Goal: Find specific fact: Find specific fact

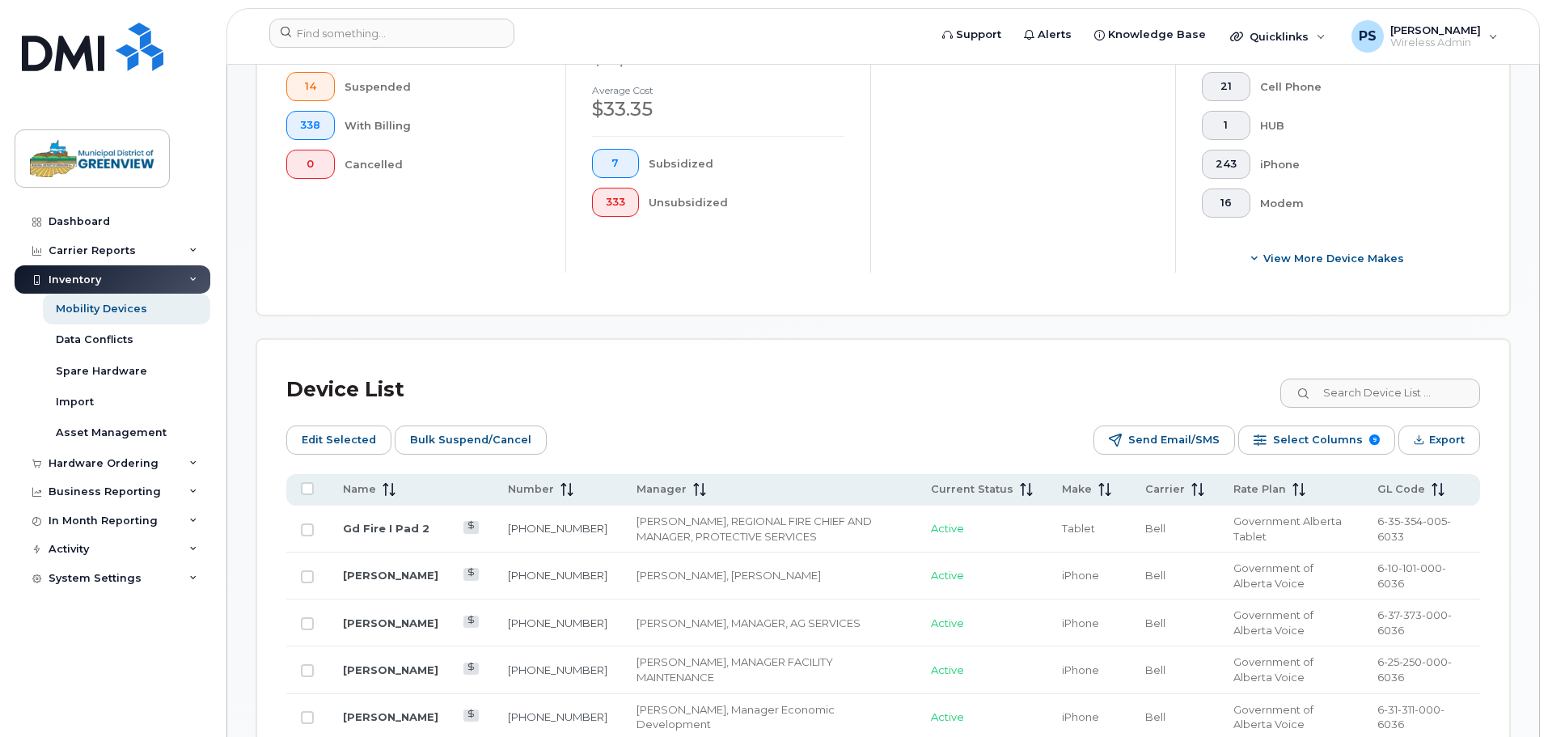
scroll to position [728, 0]
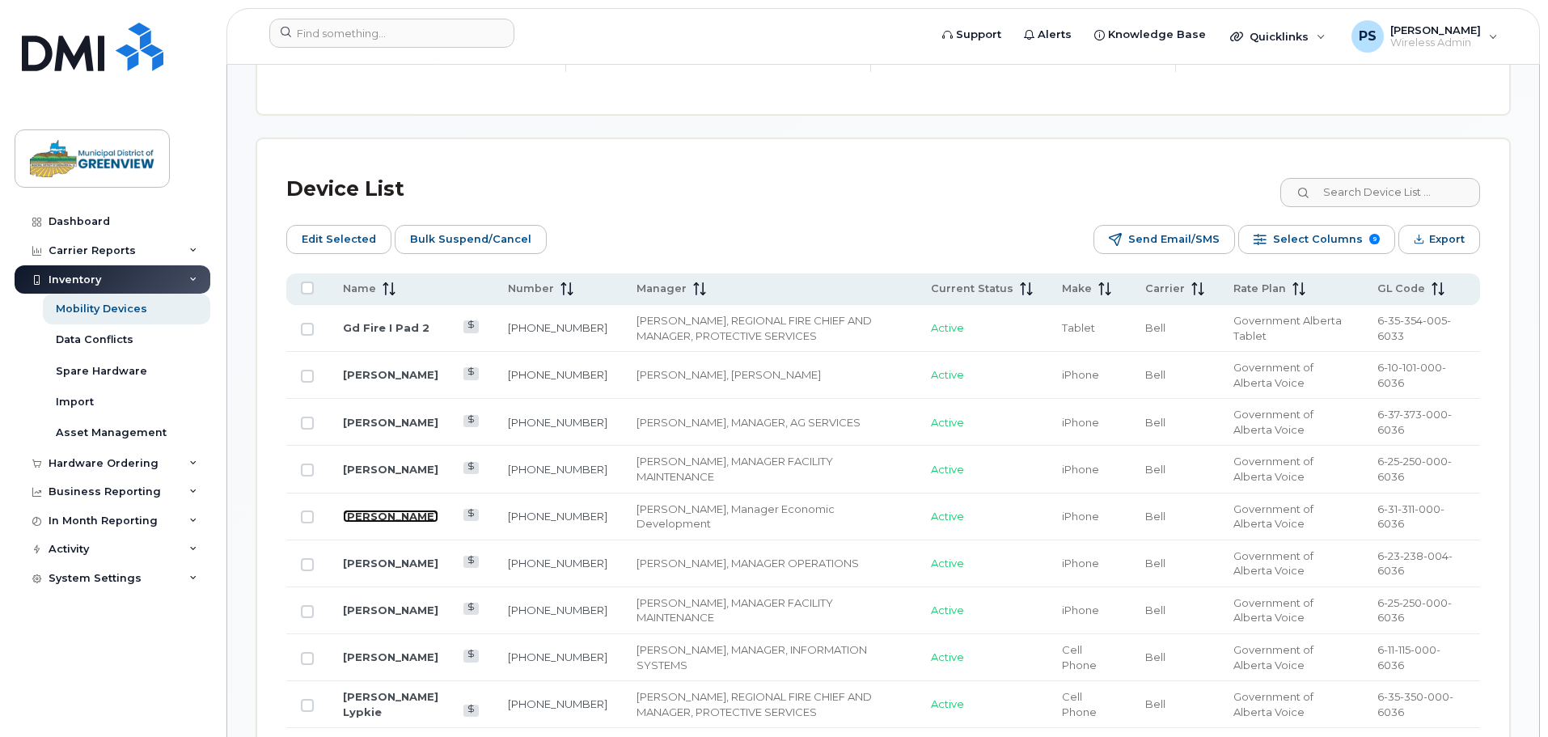
click at [355, 509] on link "[PERSON_NAME]" at bounding box center [390, 515] width 95 height 13
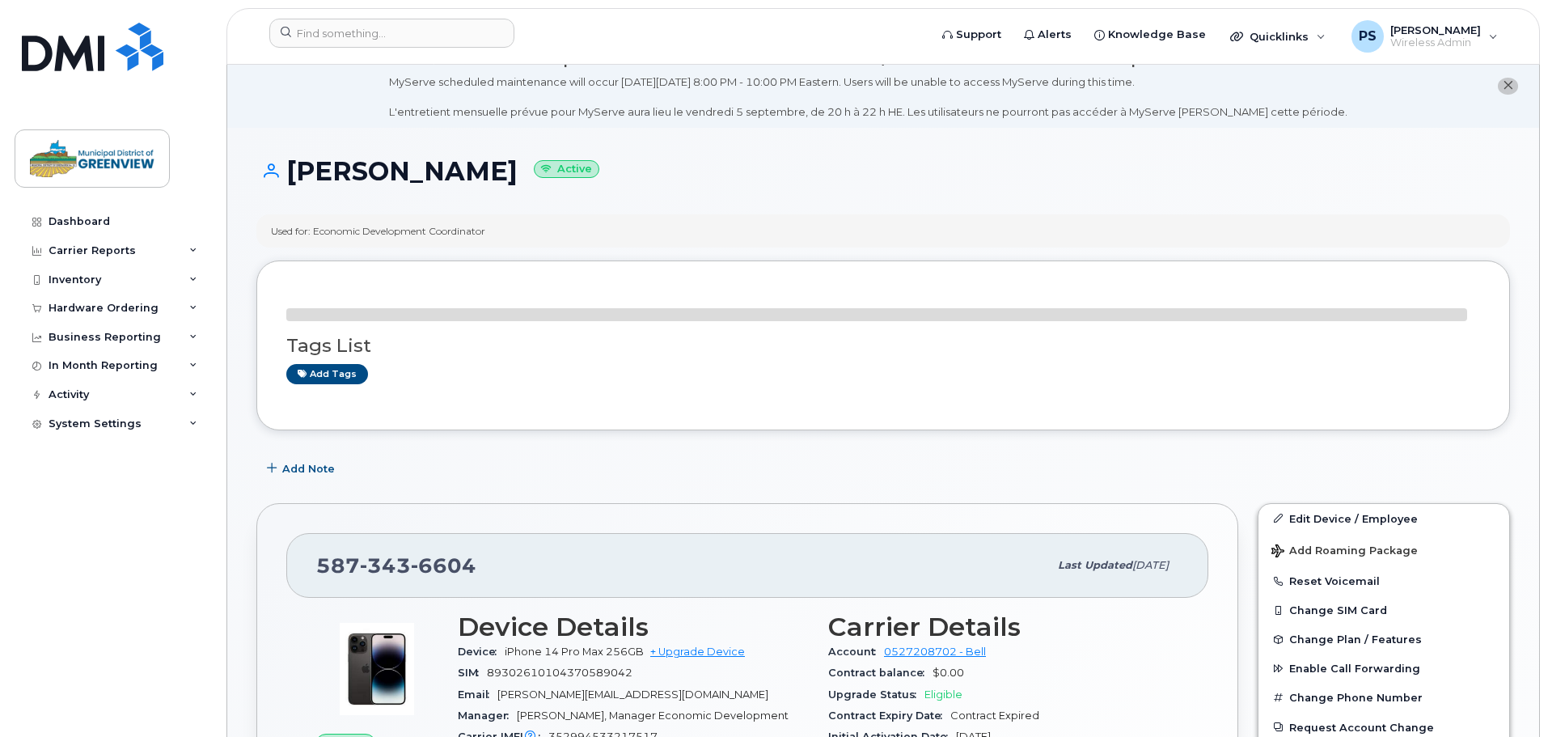
scroll to position [243, 0]
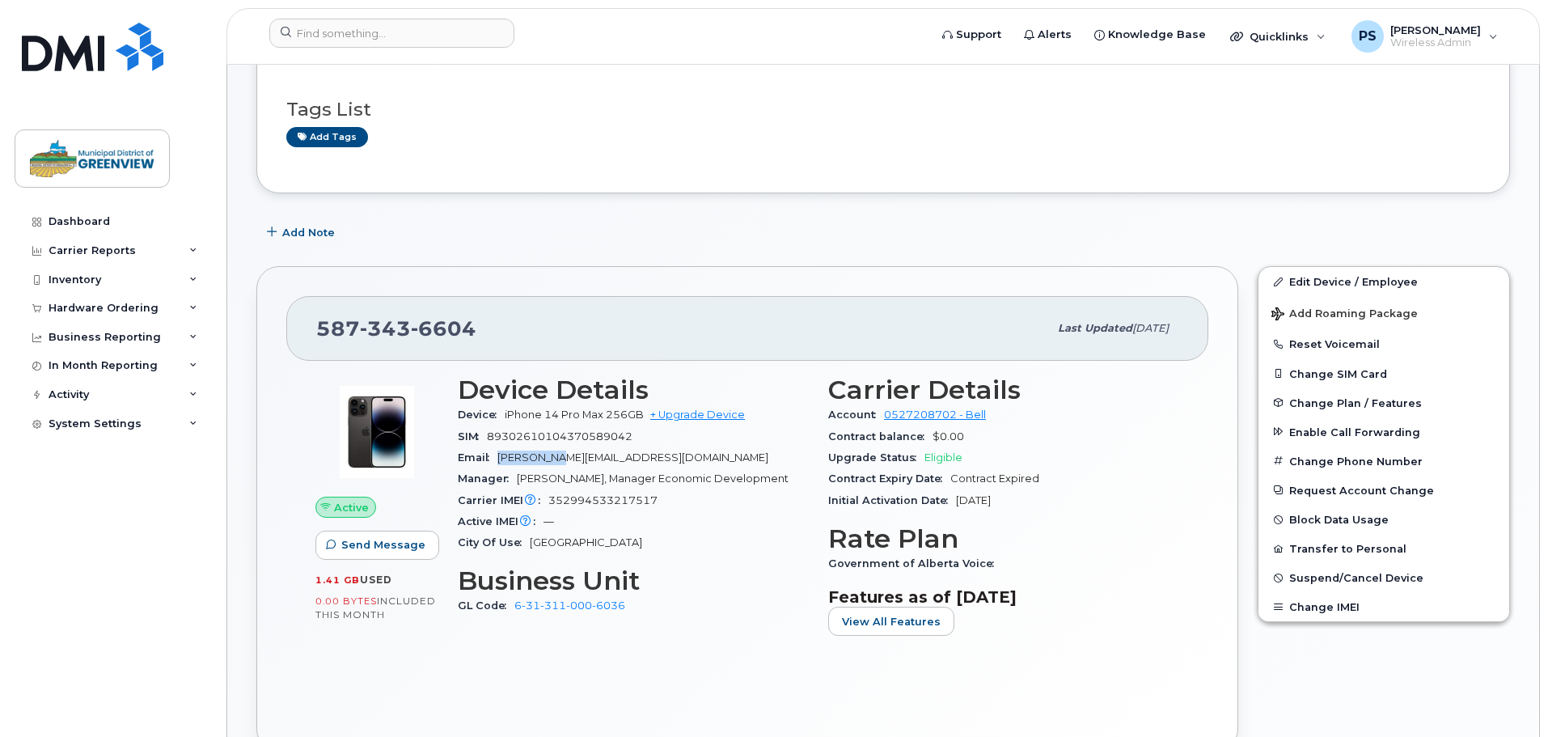
drag, startPoint x: 490, startPoint y: 453, endPoint x: 551, endPoint y: 447, distance: 60.9
click at [552, 447] on div "Email [PERSON_NAME][EMAIL_ADDRESS][DOMAIN_NAME]" at bounding box center [633, 457] width 351 height 21
drag, startPoint x: 487, startPoint y: 429, endPoint x: 635, endPoint y: 436, distance: 148.1
click at [635, 436] on div "SIM [TECHNICAL_ID]" at bounding box center [633, 436] width 351 height 21
copy span "89302610104370589042"
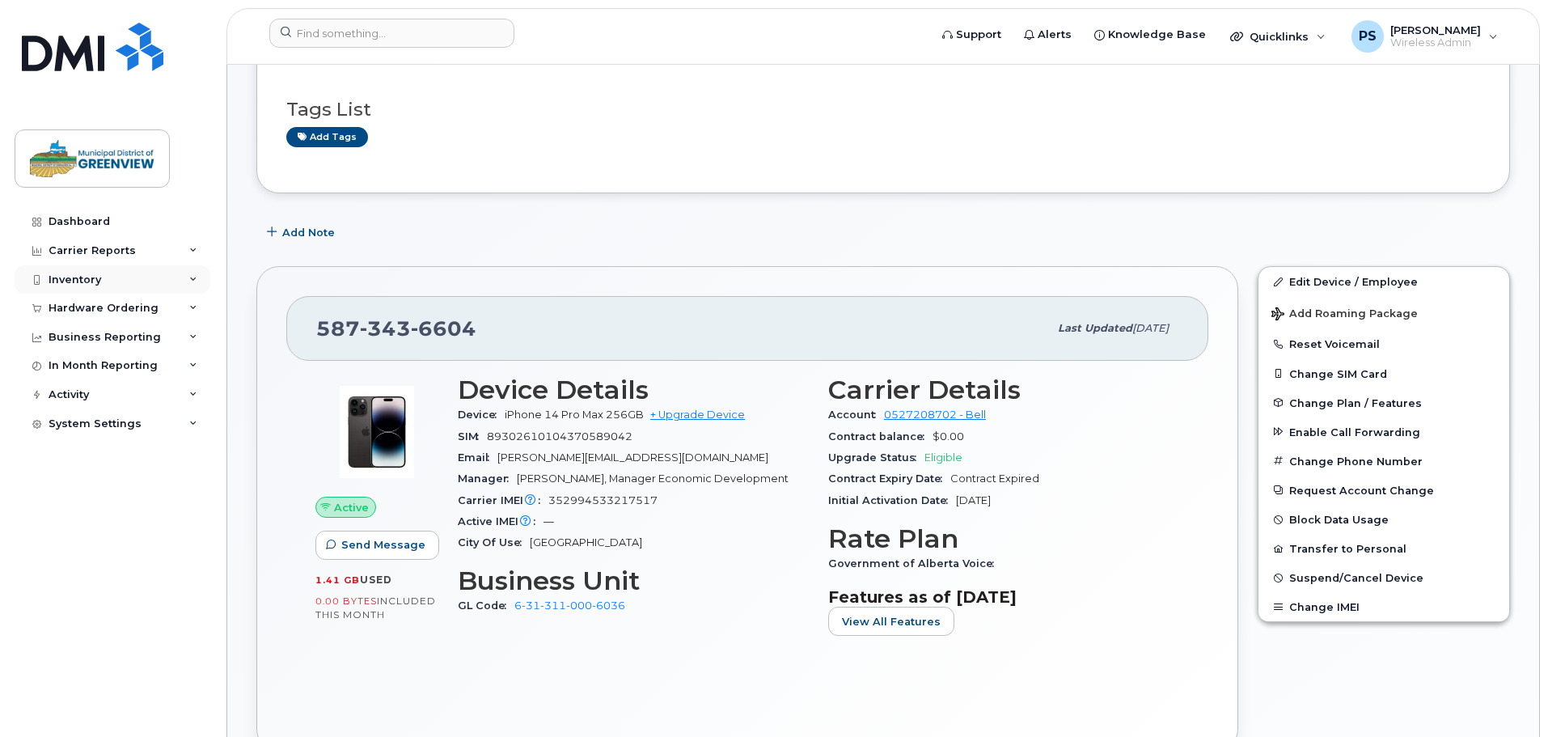
click at [105, 270] on div "Inventory" at bounding box center [113, 279] width 196 height 29
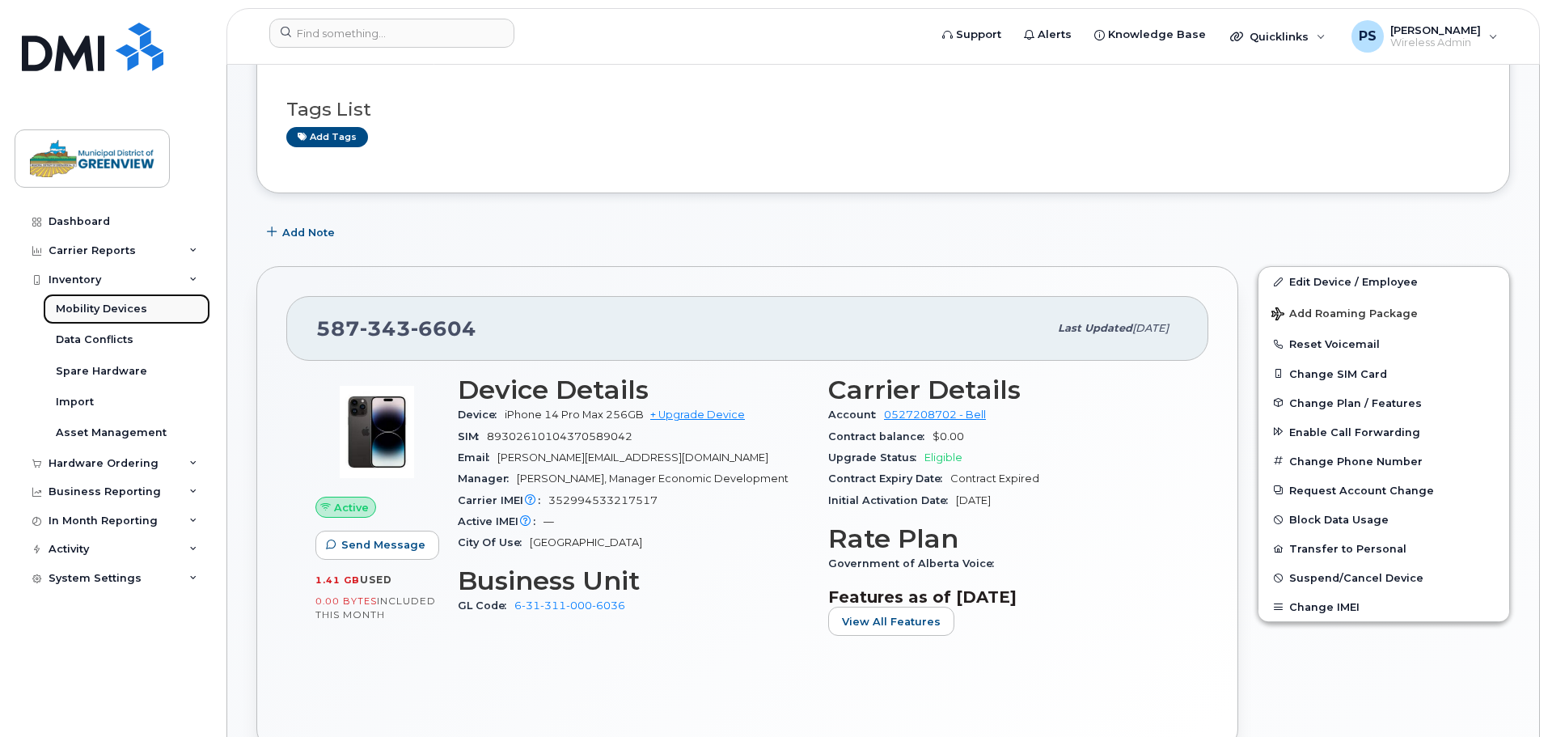
click at [82, 298] on link "Mobility Devices" at bounding box center [126, 309] width 167 height 31
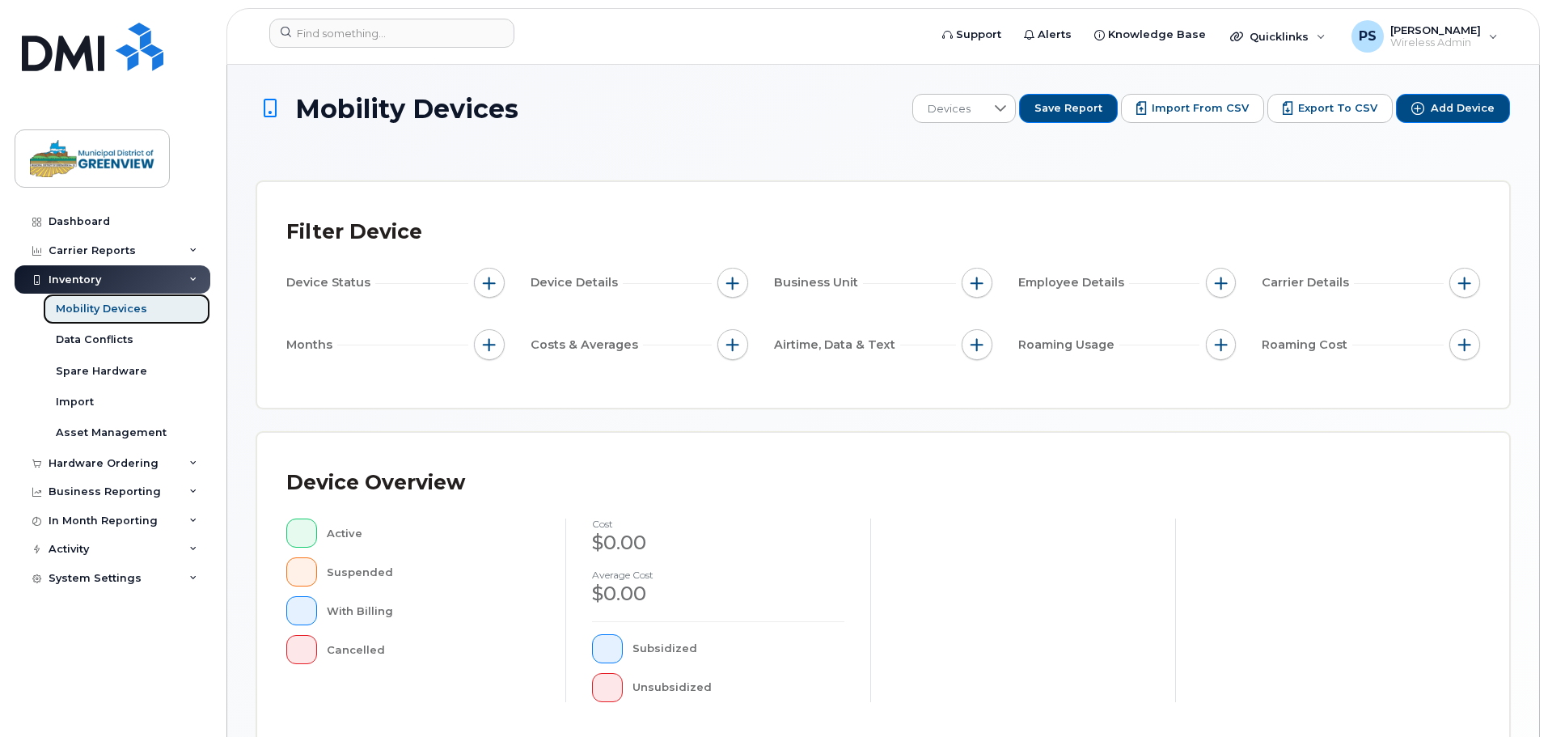
click at [109, 302] on div "Mobility Devices" at bounding box center [101, 309] width 91 height 15
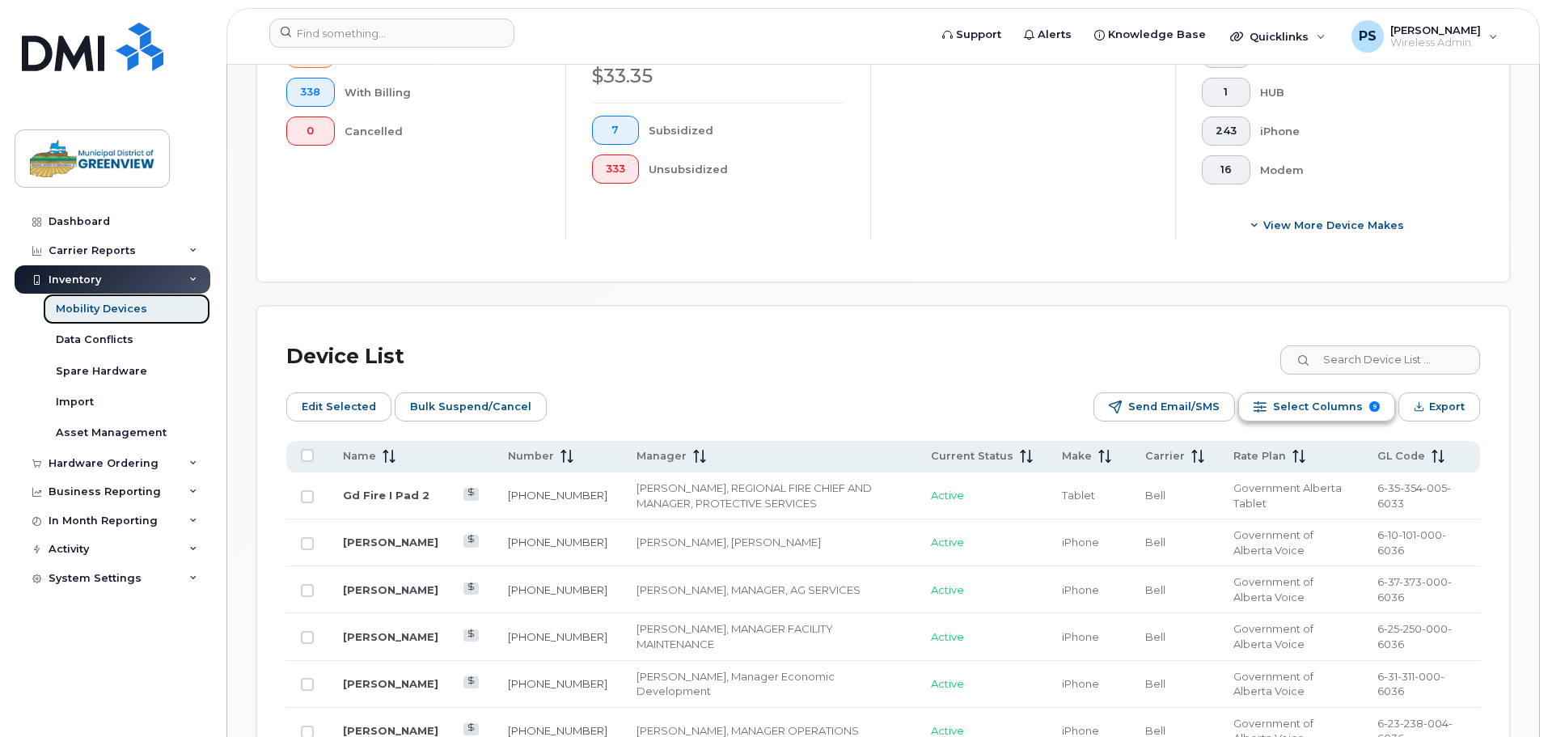
scroll to position [566, 0]
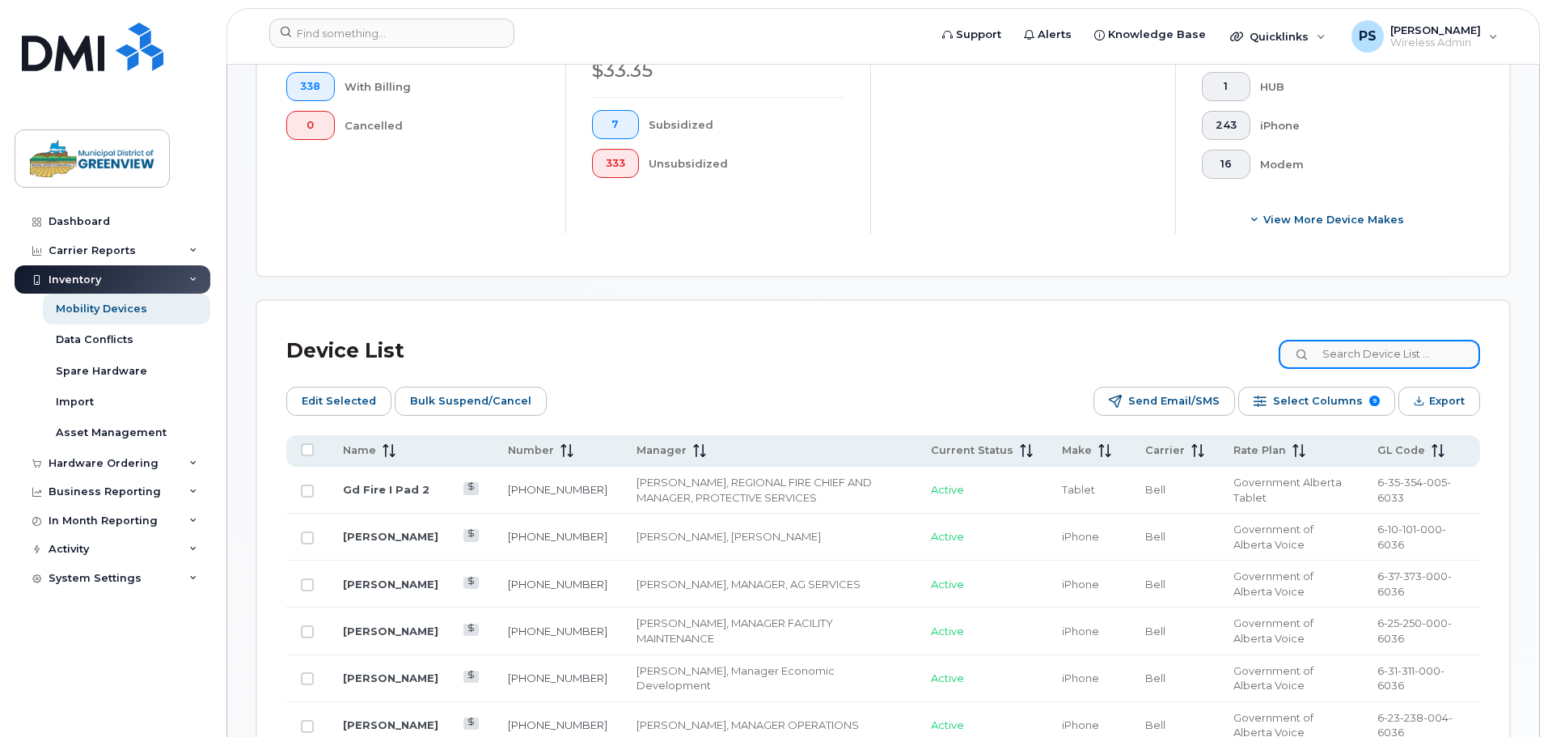
click at [1372, 342] on input at bounding box center [1378, 354] width 201 height 29
paste input "89302610104370589042"
type input "89302610104370589042"
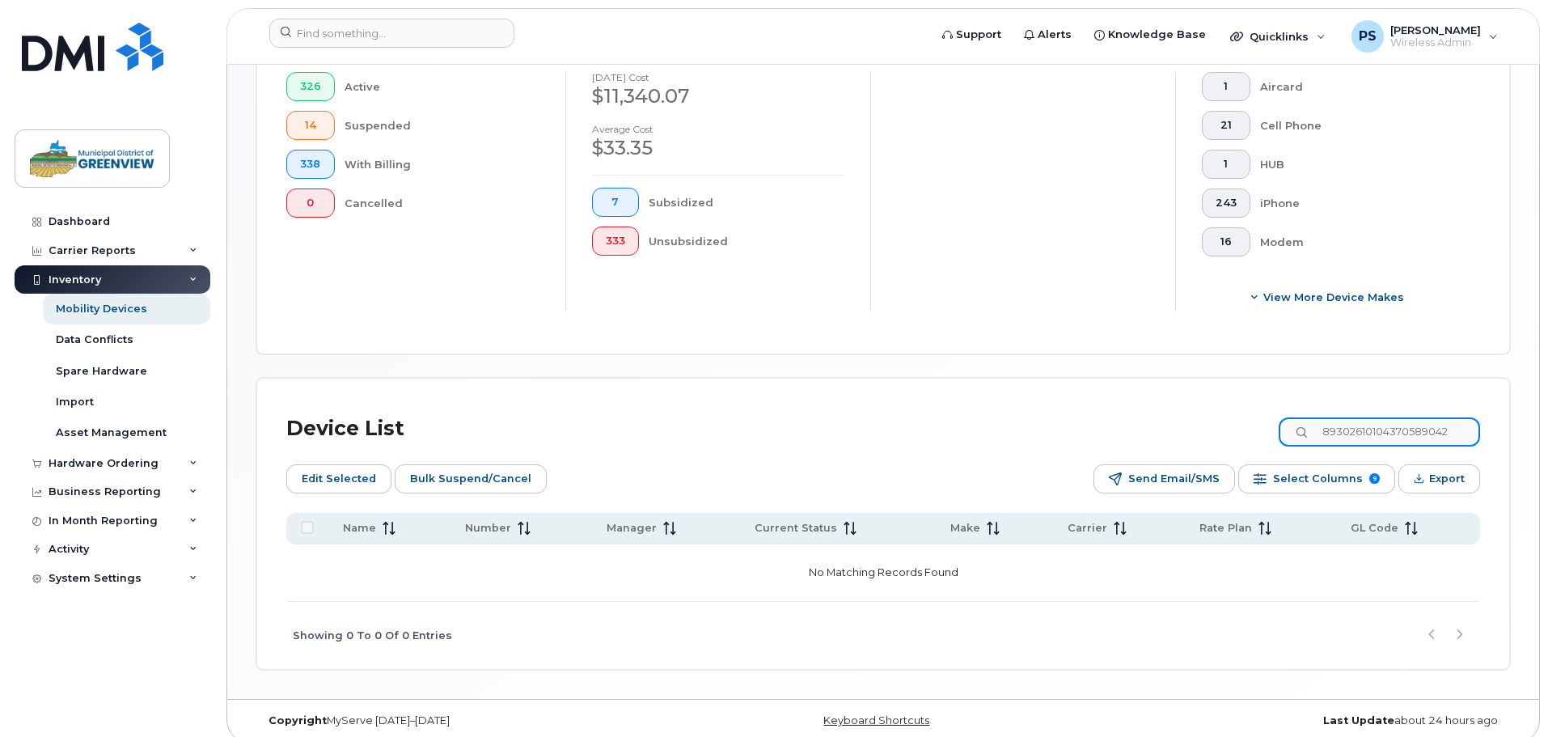
drag, startPoint x: 1468, startPoint y: 423, endPoint x: 1163, endPoint y: 434, distance: 304.2
click at [1168, 434] on div "Device List 89302610104370589042" at bounding box center [882, 429] width 1193 height 42
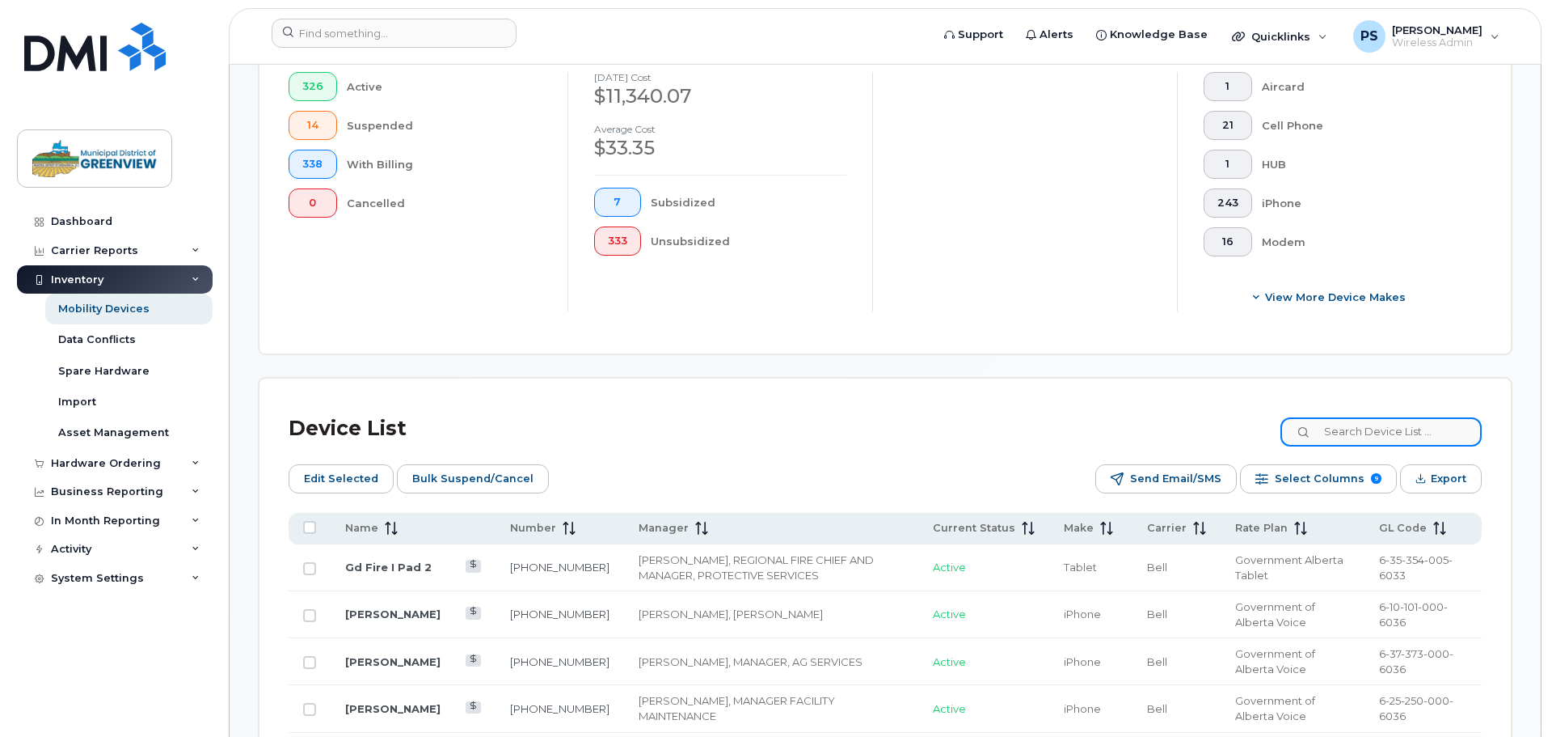
scroll to position [566, 0]
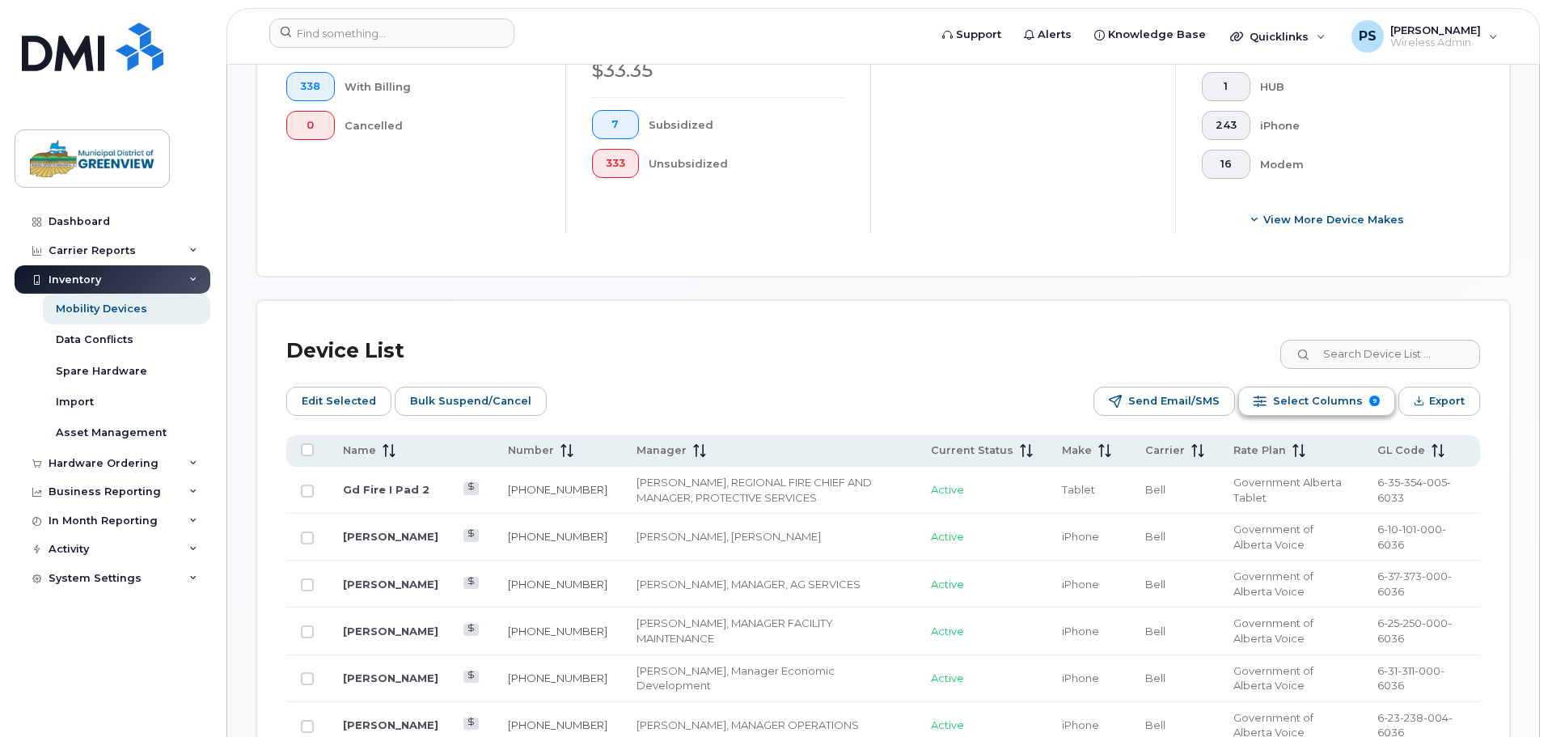
click at [1315, 391] on span "Select Columns" at bounding box center [1318, 401] width 90 height 24
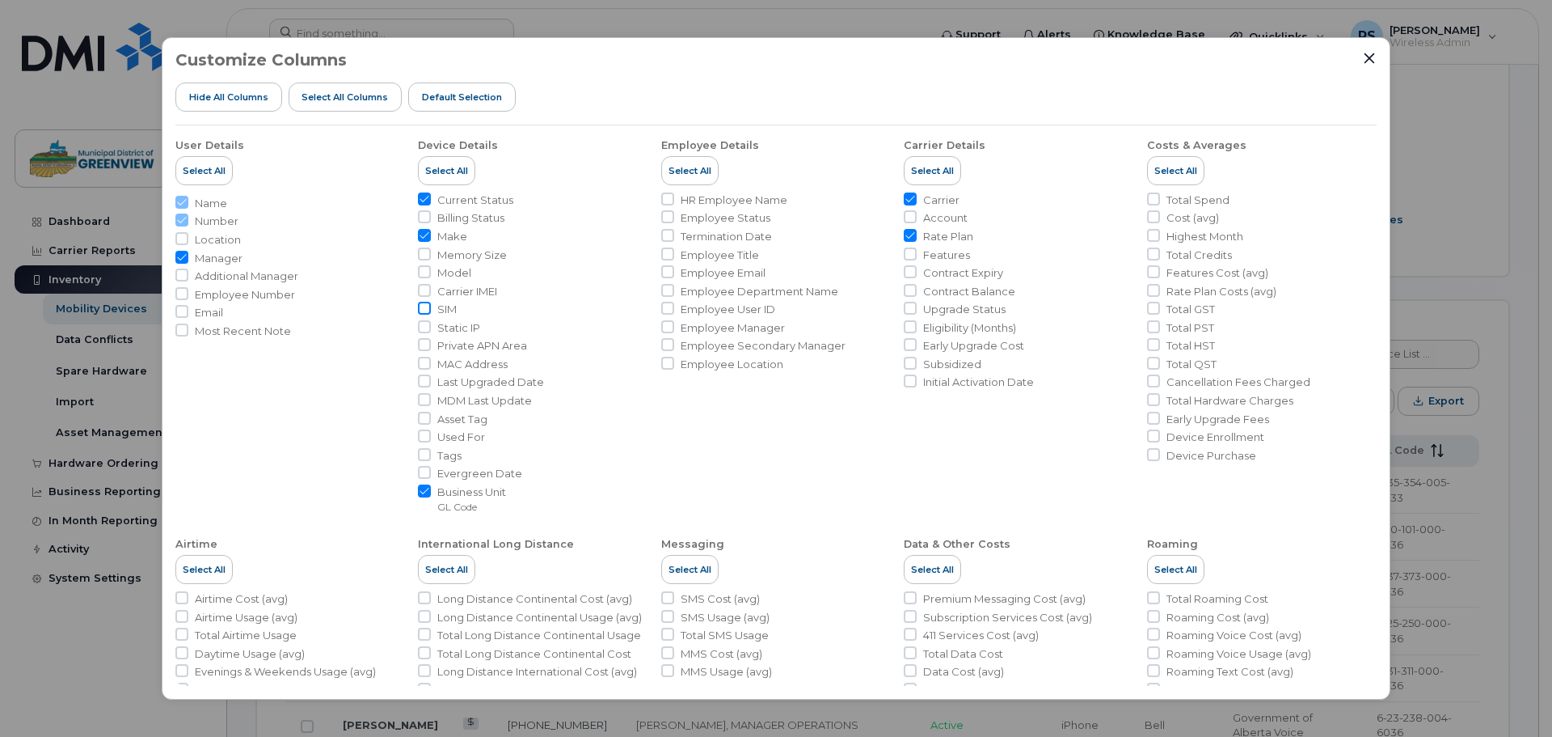
click at [424, 313] on input "SIM" at bounding box center [424, 308] width 13 height 13
checkbox input "true"
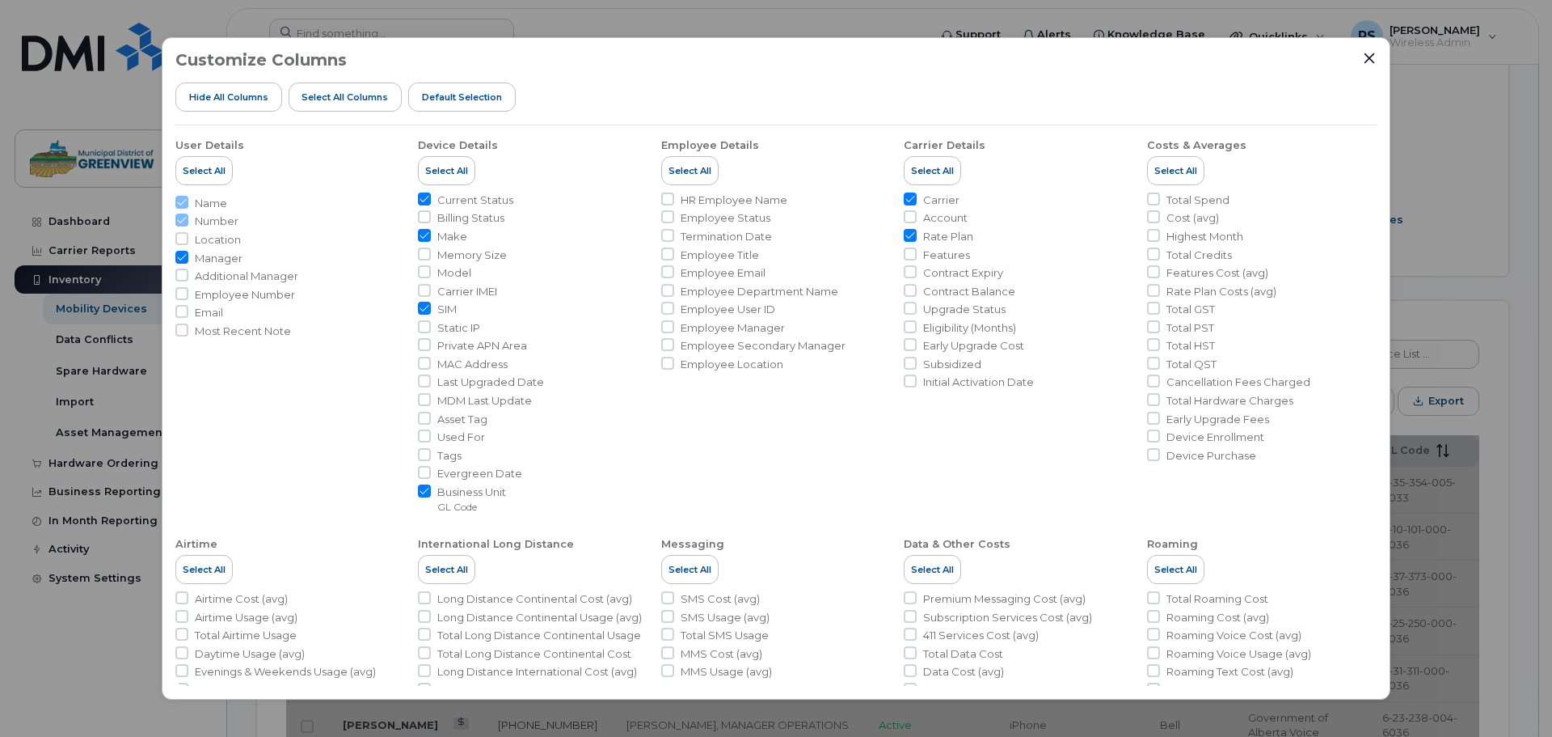
drag, startPoint x: 1369, startPoint y: 61, endPoint x: 1316, endPoint y: 235, distance: 182.6
click at [1316, 235] on div "Customize Columns Hide All Columns Select all Columns Default Selection User De…" at bounding box center [776, 368] width 1229 height 663
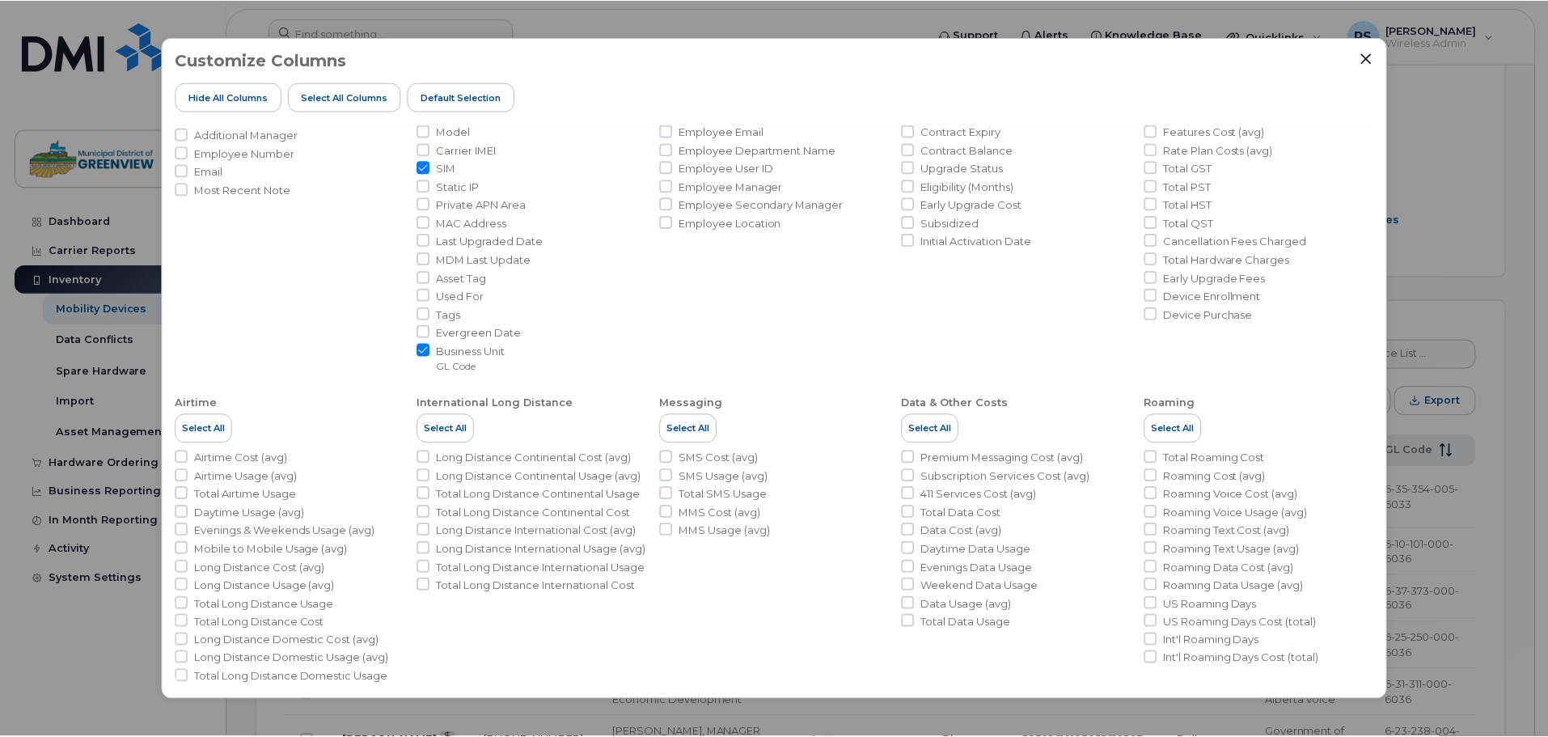
scroll to position [178, 0]
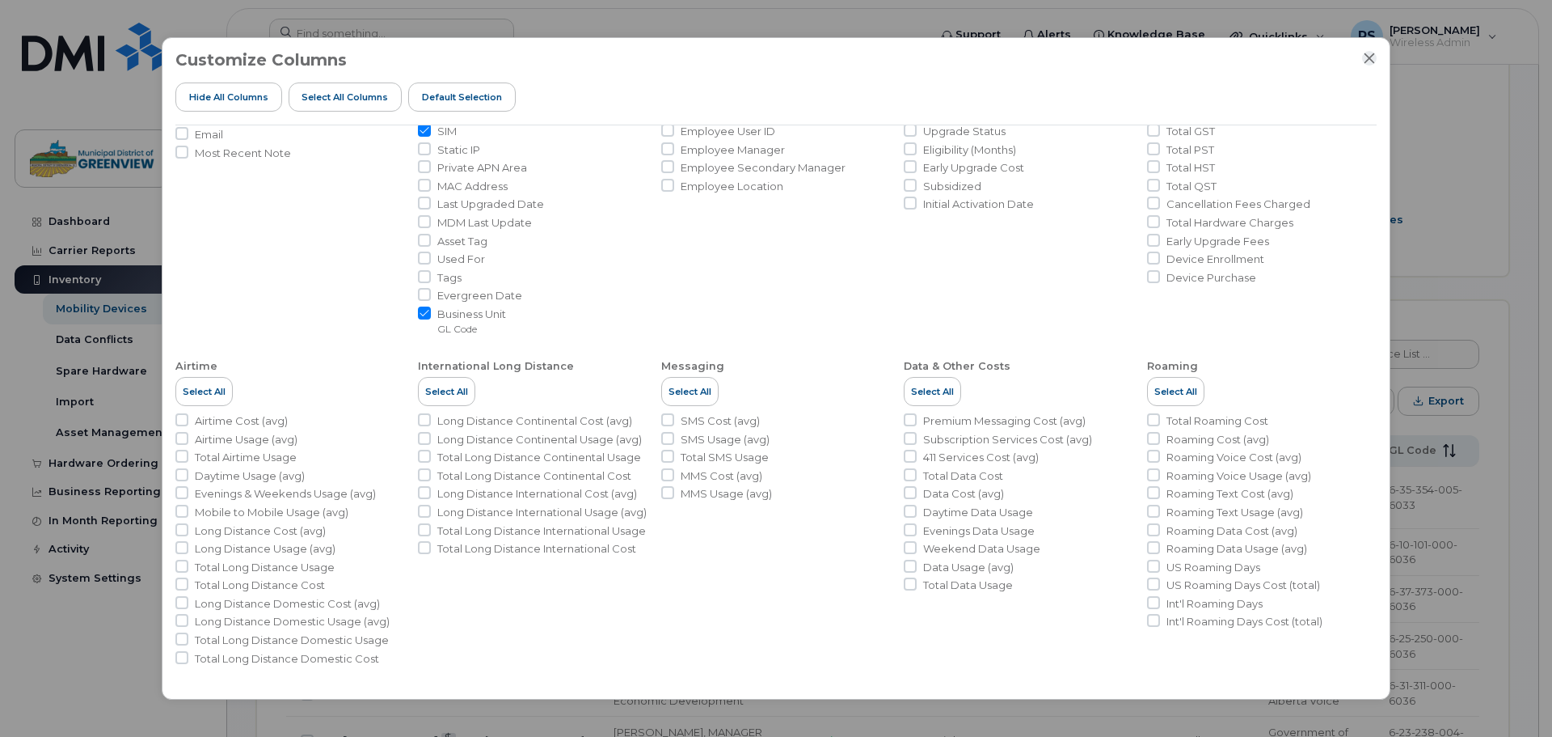
click at [1368, 61] on icon "Close" at bounding box center [1369, 58] width 13 height 13
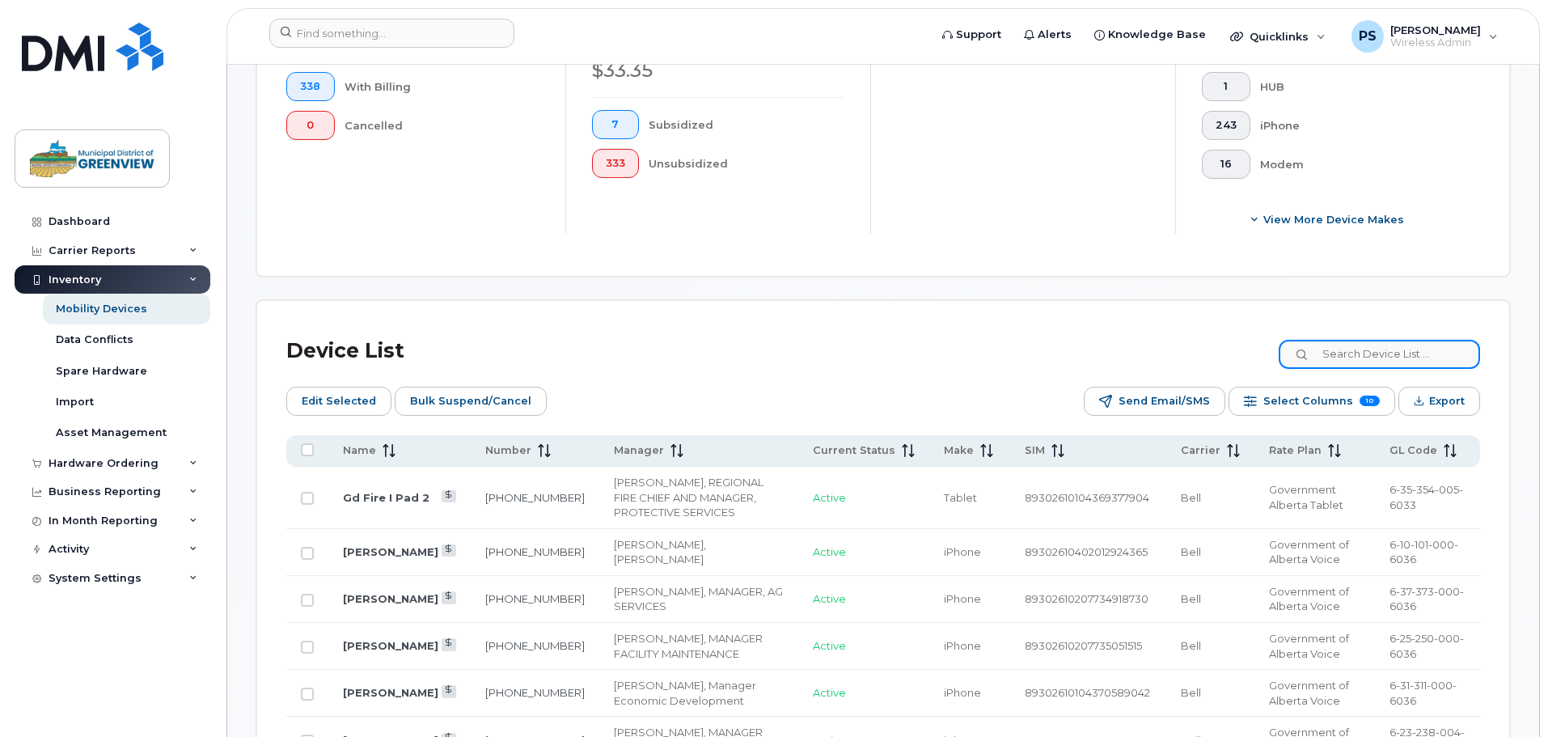
click at [1350, 340] on input at bounding box center [1378, 354] width 201 height 29
paste input "89302610104370589042"
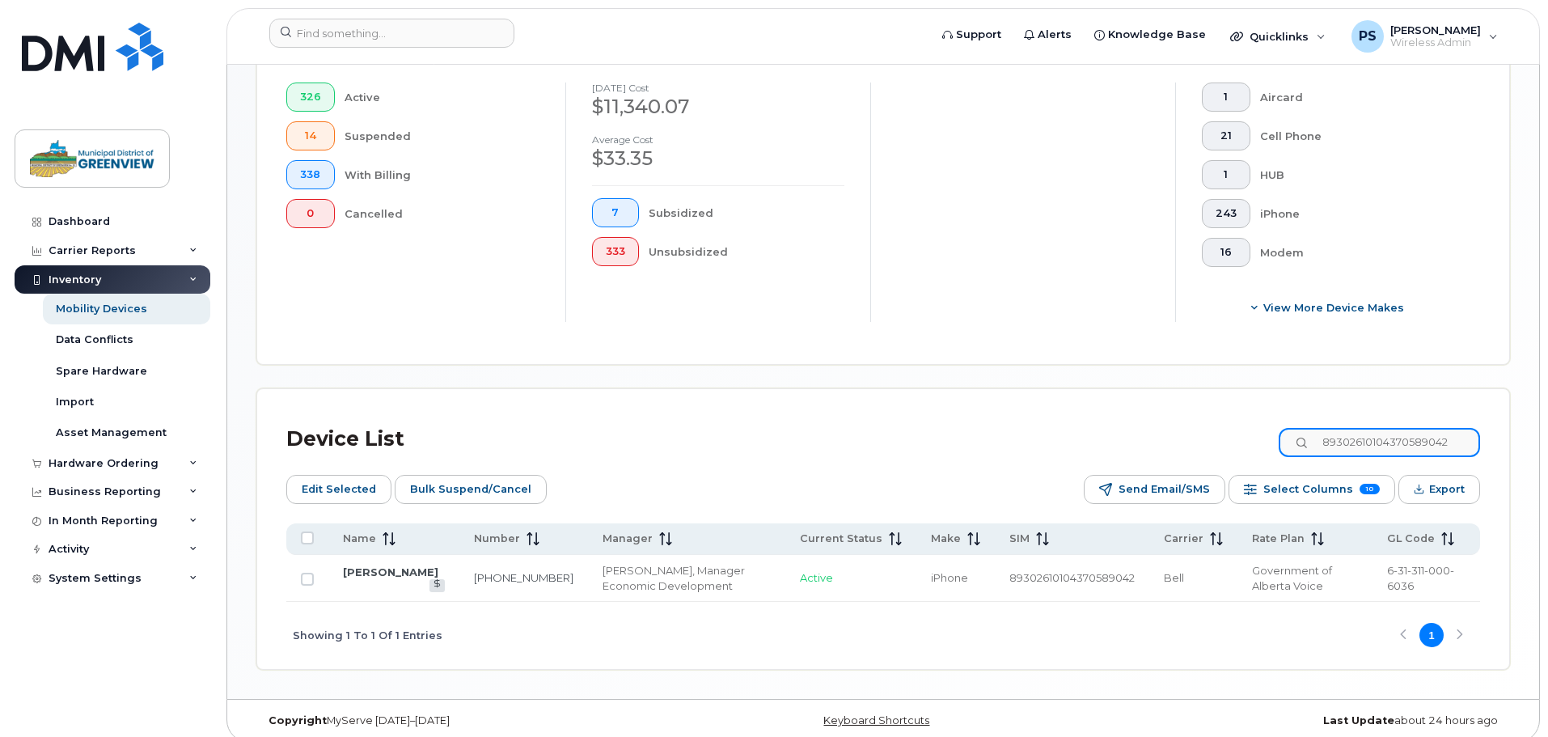
drag, startPoint x: 1461, startPoint y: 426, endPoint x: 1196, endPoint y: 426, distance: 265.2
click at [1205, 424] on div "Device List 89302610104370589042" at bounding box center [882, 439] width 1193 height 42
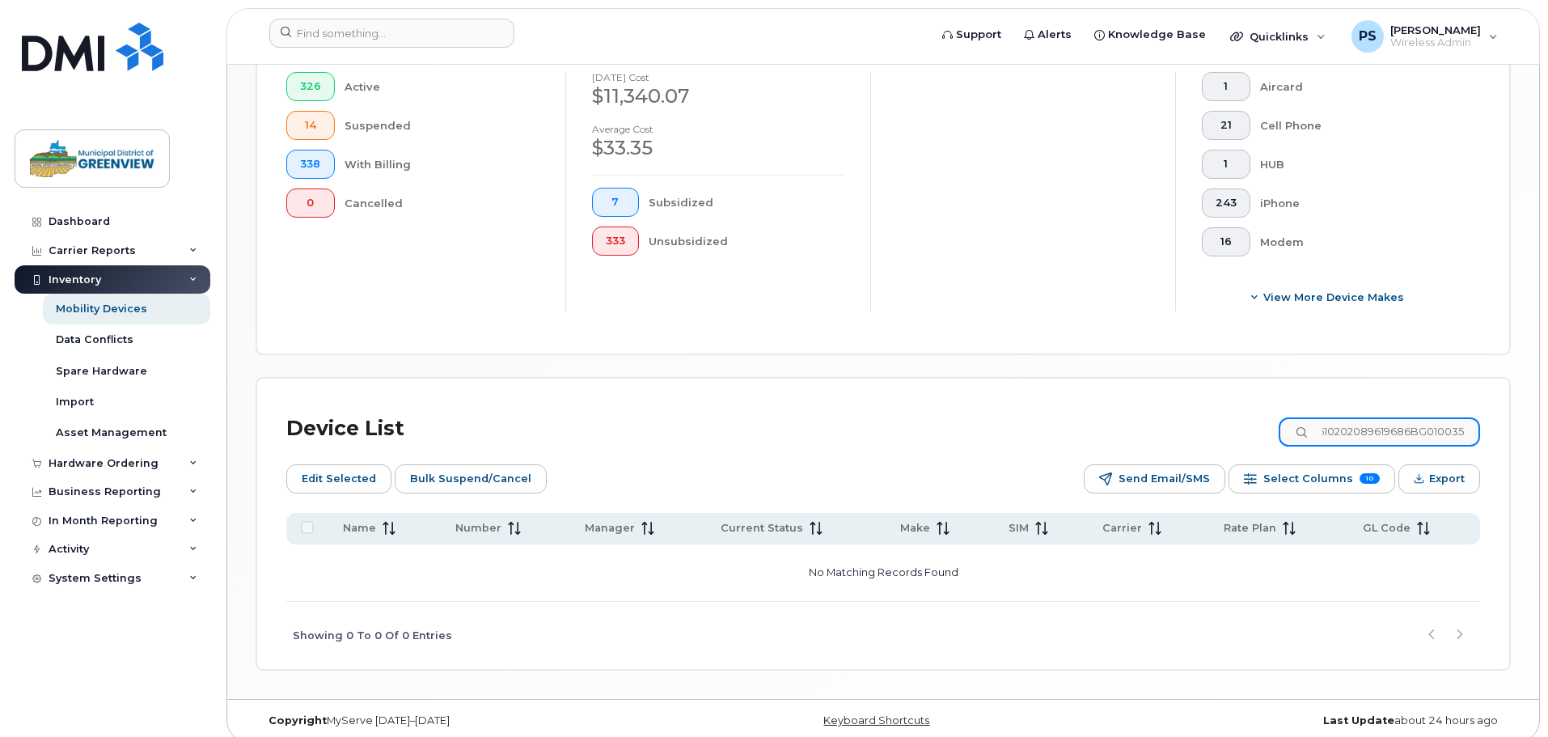
scroll to position [0, 48]
type input "89302610202089619686BG010035"
drag, startPoint x: 1466, startPoint y: 413, endPoint x: 1610, endPoint y: 410, distance: 144.0
click at [1547, 410] on html "Support Alerts Knowledge Base Quicklinks Suspend / Cancel Device Change SIM Car…" at bounding box center [774, 131] width 1548 height 1239
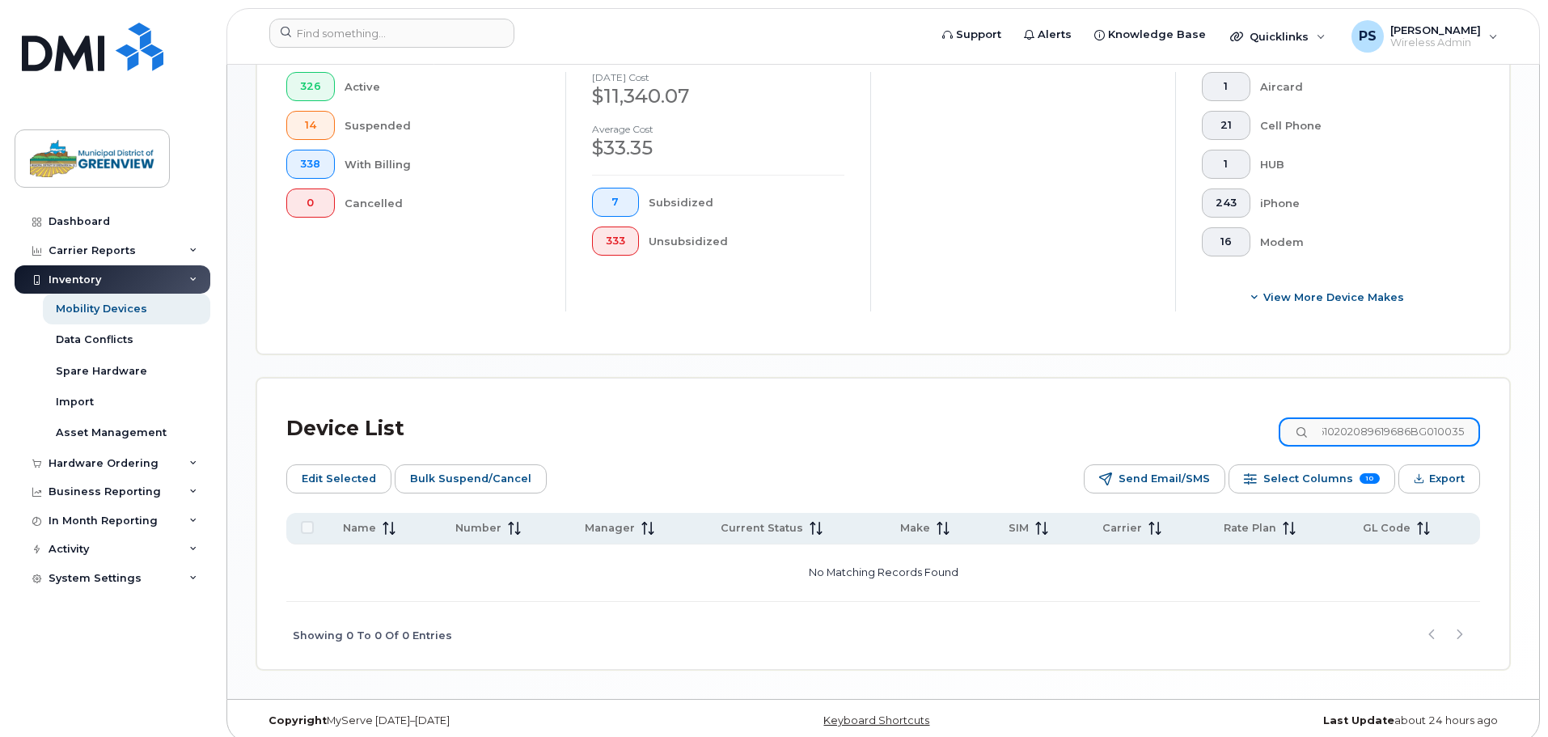
scroll to position [0, 0]
drag, startPoint x: 1467, startPoint y: 414, endPoint x: 1246, endPoint y: 407, distance: 220.9
click at [1253, 419] on div "Device List 89302610202089619686BG010035" at bounding box center [882, 429] width 1193 height 42
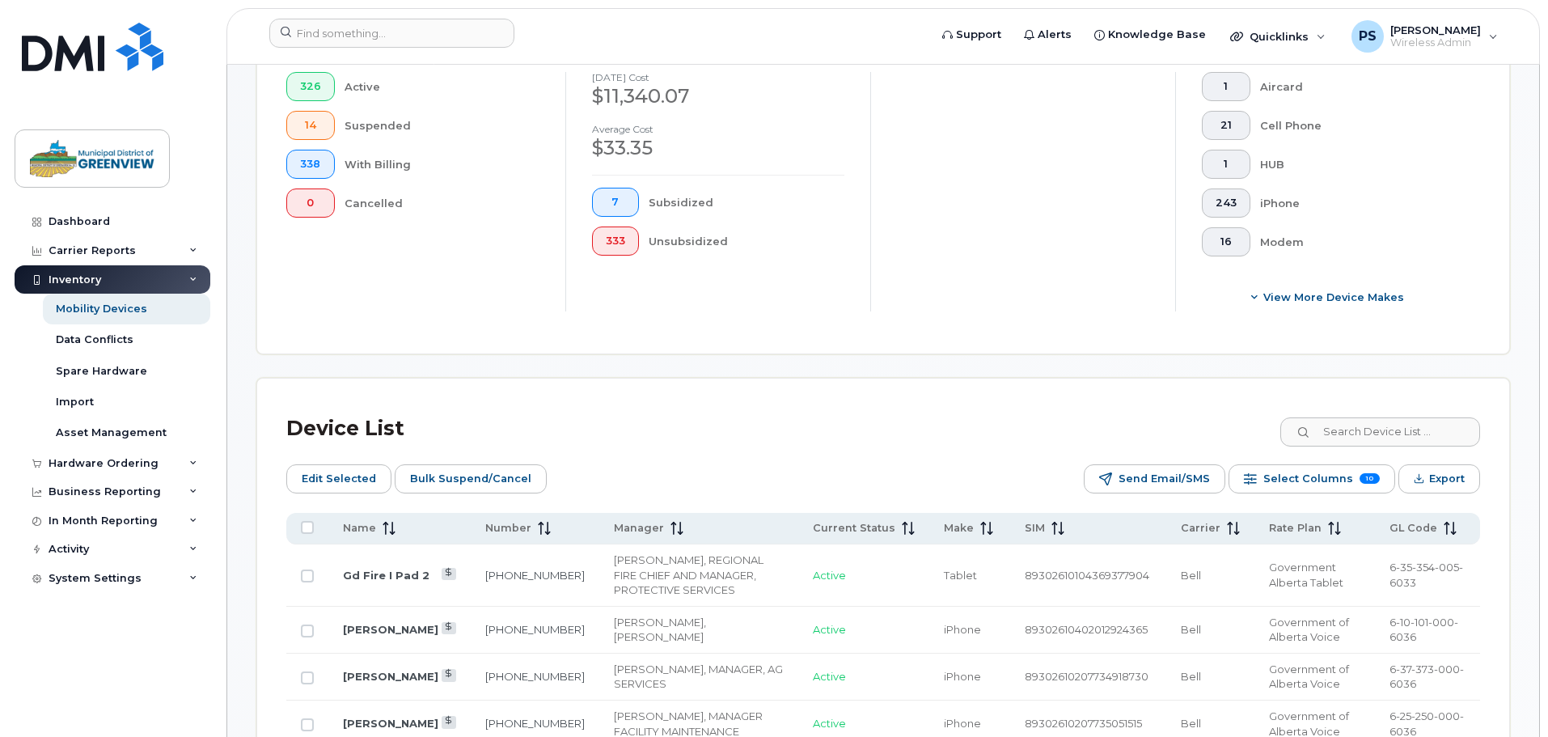
click at [1142, 408] on div "Device List" at bounding box center [882, 429] width 1193 height 42
click at [1361, 417] on input at bounding box center [1378, 431] width 201 height 29
paste input "89302610202089619686BG010035"
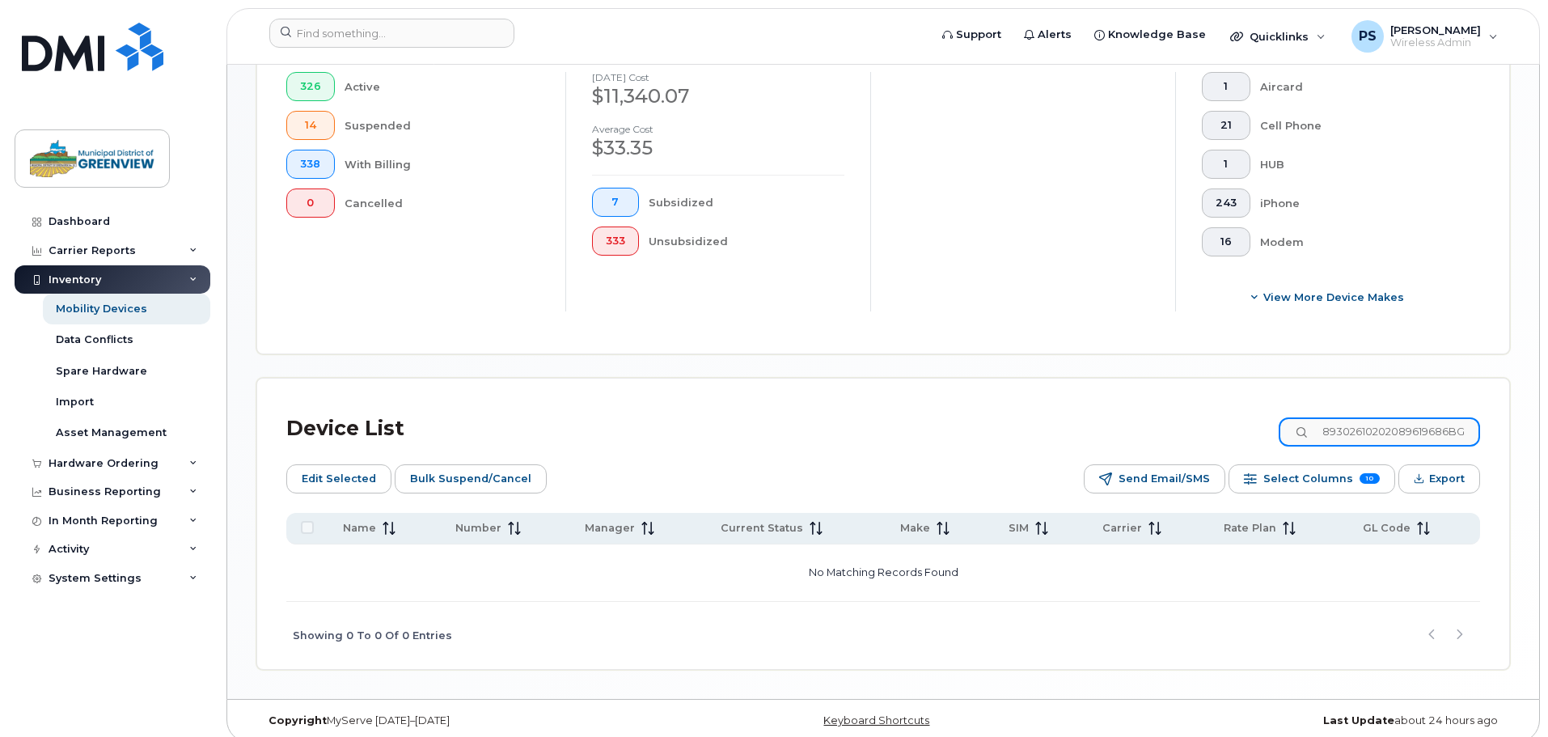
drag, startPoint x: 1352, startPoint y: 412, endPoint x: 1217, endPoint y: 400, distance: 135.6
click at [1217, 408] on div "Device List 89302610202089619686BG010035" at bounding box center [882, 429] width 1193 height 42
click at [1398, 417] on input "89302610202089619686BG010035" at bounding box center [1378, 431] width 201 height 29
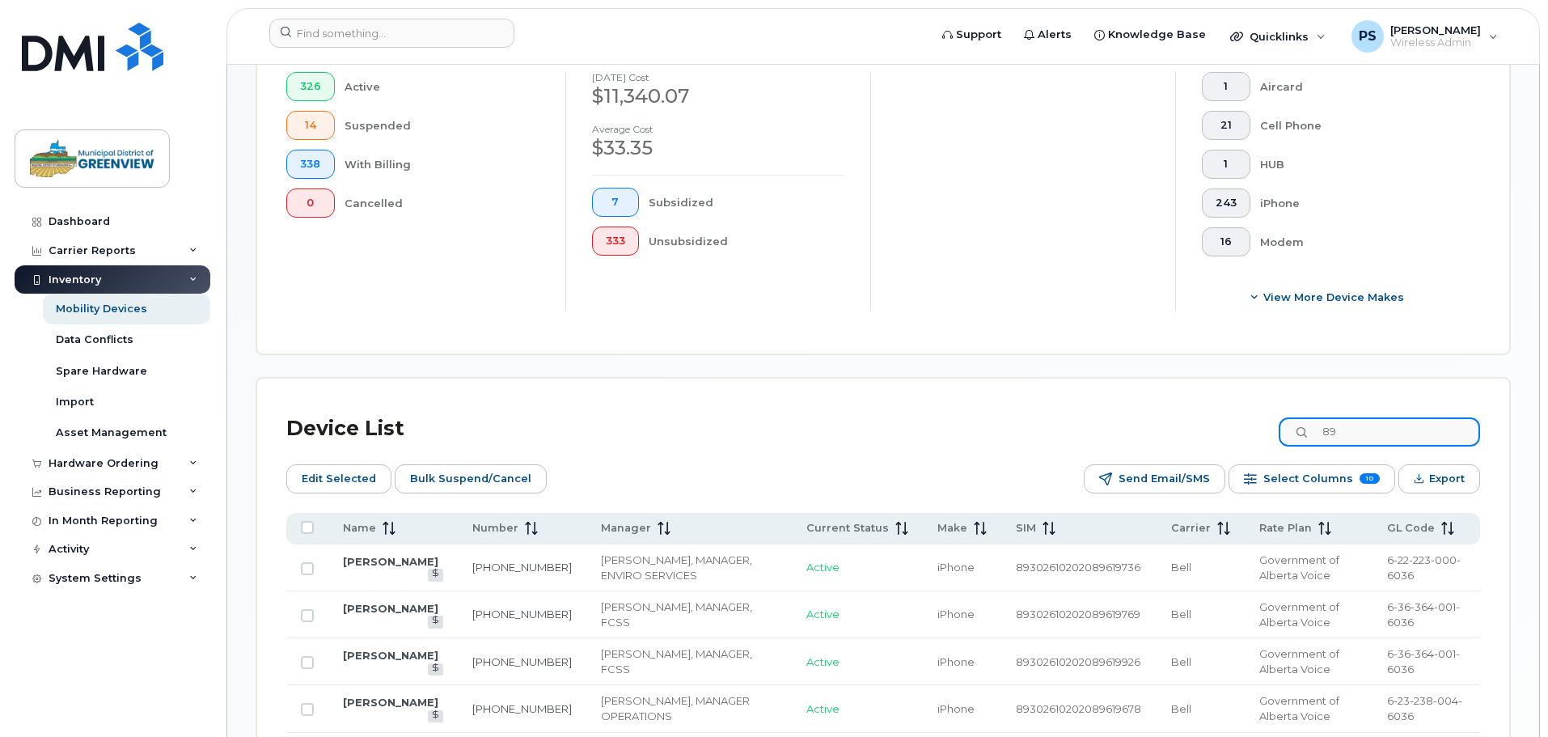
type input "8"
